Goal: Check status

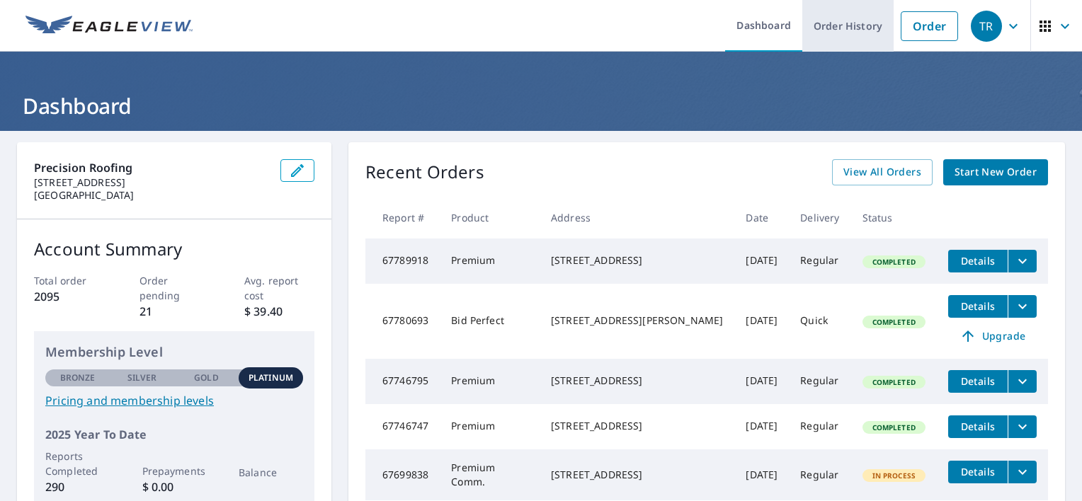
click at [857, 24] on link "Order History" at bounding box center [847, 26] width 91 height 52
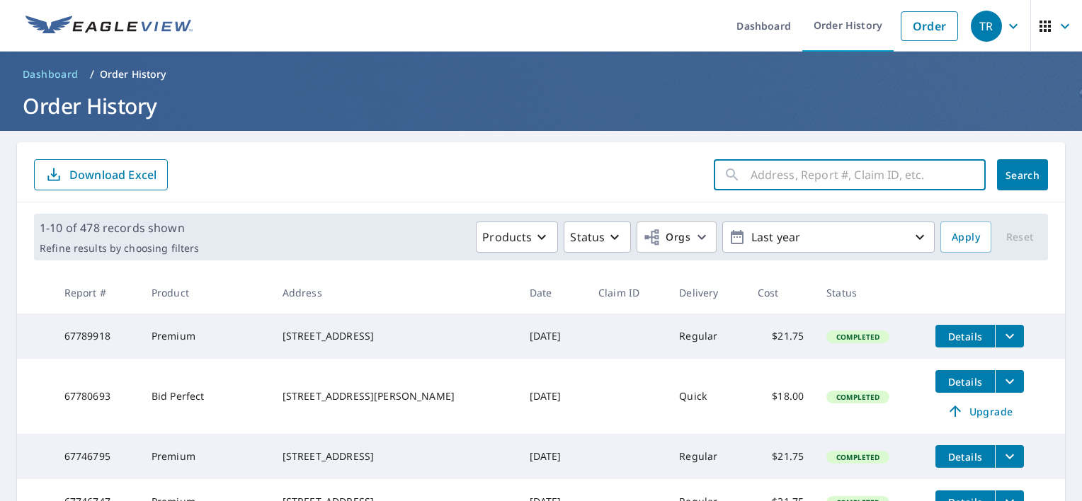
click at [795, 176] on input "text" at bounding box center [867, 175] width 235 height 40
paste input "[STREET_ADDRESS]"
type input "[STREET_ADDRESS]"
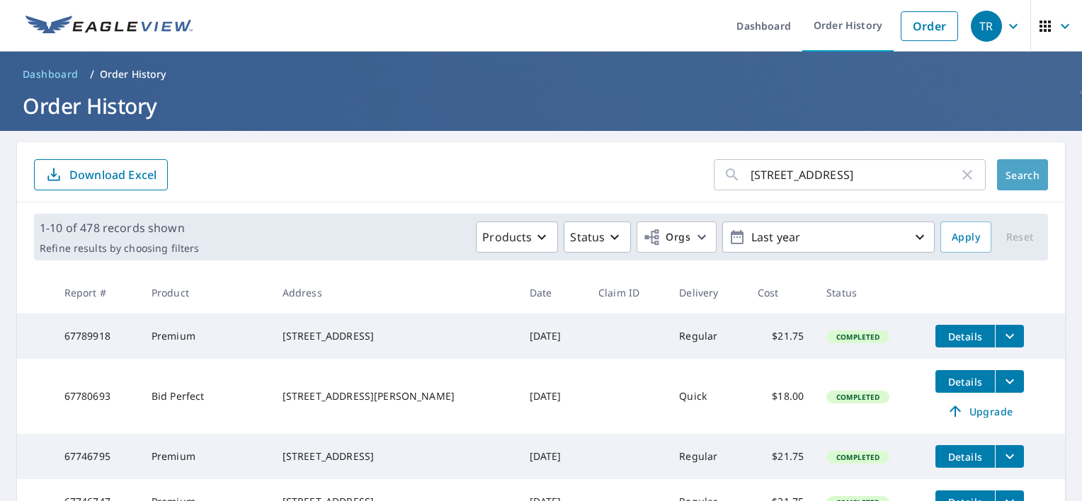
click at [1014, 166] on button "Search" at bounding box center [1022, 174] width 51 height 31
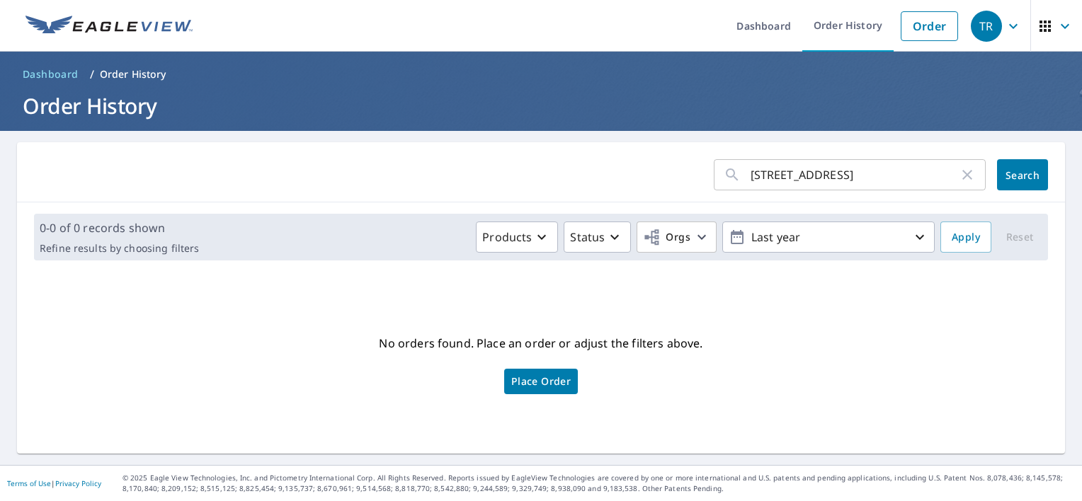
click at [866, 176] on input "[STREET_ADDRESS]" at bounding box center [854, 175] width 208 height 40
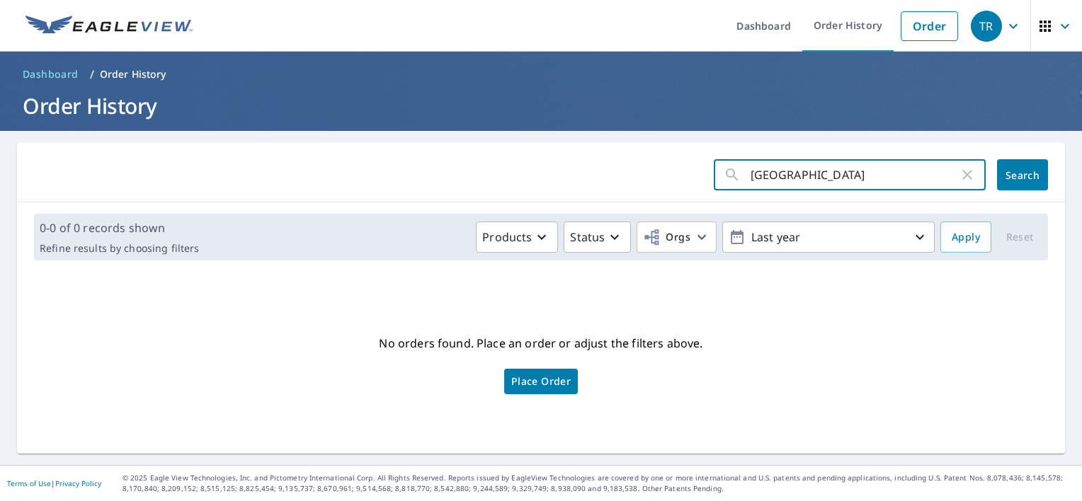
type input "[GEOGRAPHIC_DATA]"
click button "Search" at bounding box center [1022, 174] width 51 height 31
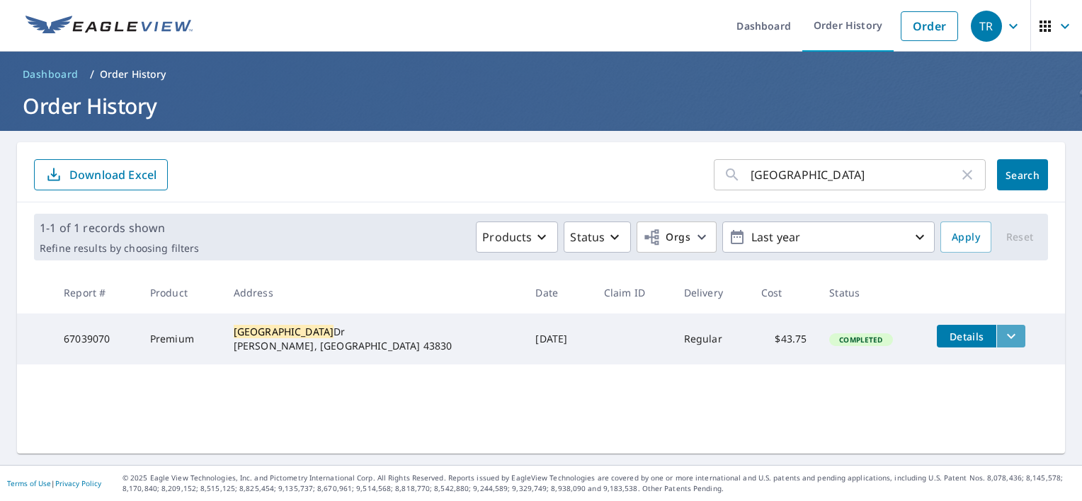
click at [1002, 343] on icon "filesDropdownBtn-67039070" at bounding box center [1010, 336] width 17 height 17
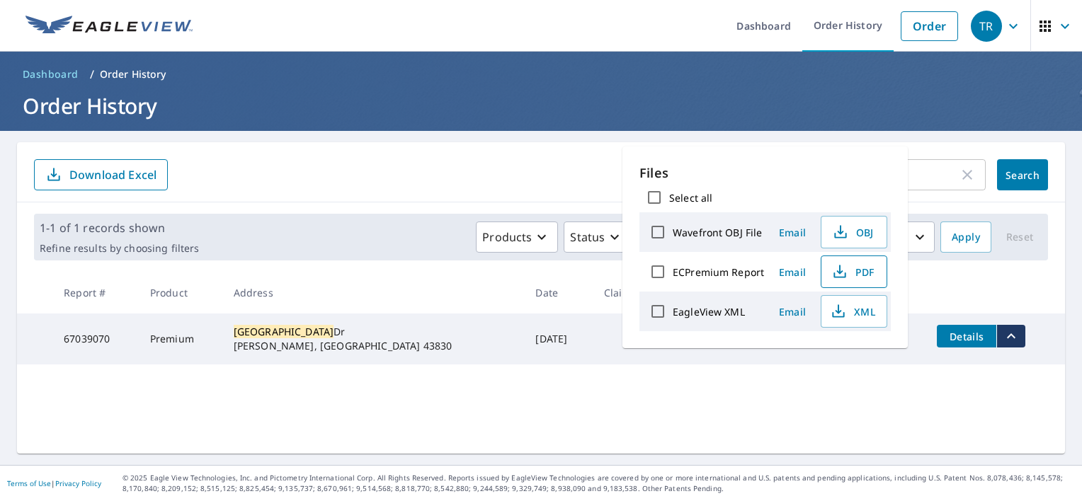
click at [847, 272] on span "PDF" at bounding box center [852, 271] width 45 height 17
